Goal: Find specific page/section: Locate a particular part of the current website

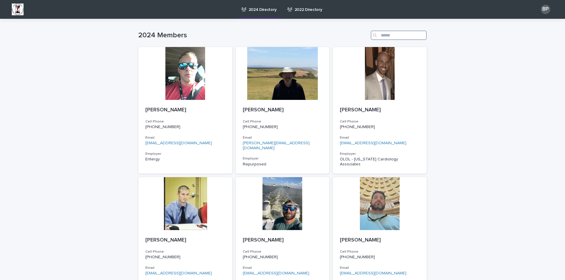
click at [393, 36] on input "Search" at bounding box center [398, 35] width 56 height 9
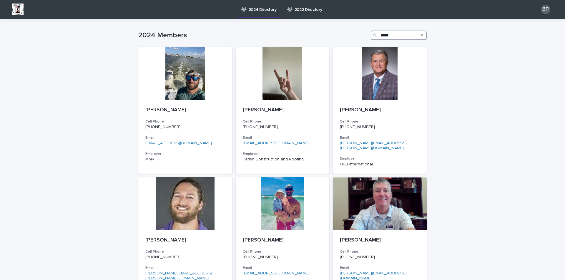
click at [402, 36] on input "*****" at bounding box center [398, 35] width 56 height 9
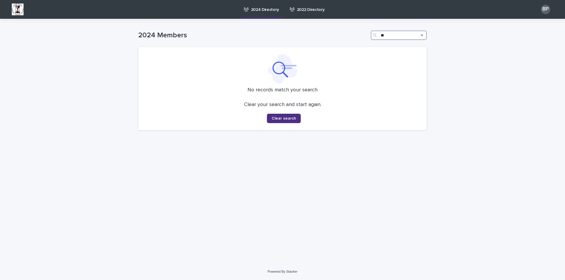
type input "*"
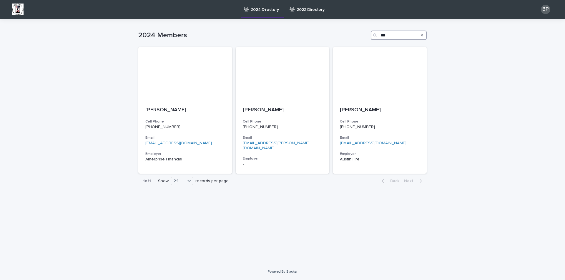
type input "***"
